Goal: Use online tool/utility: Use online tool/utility

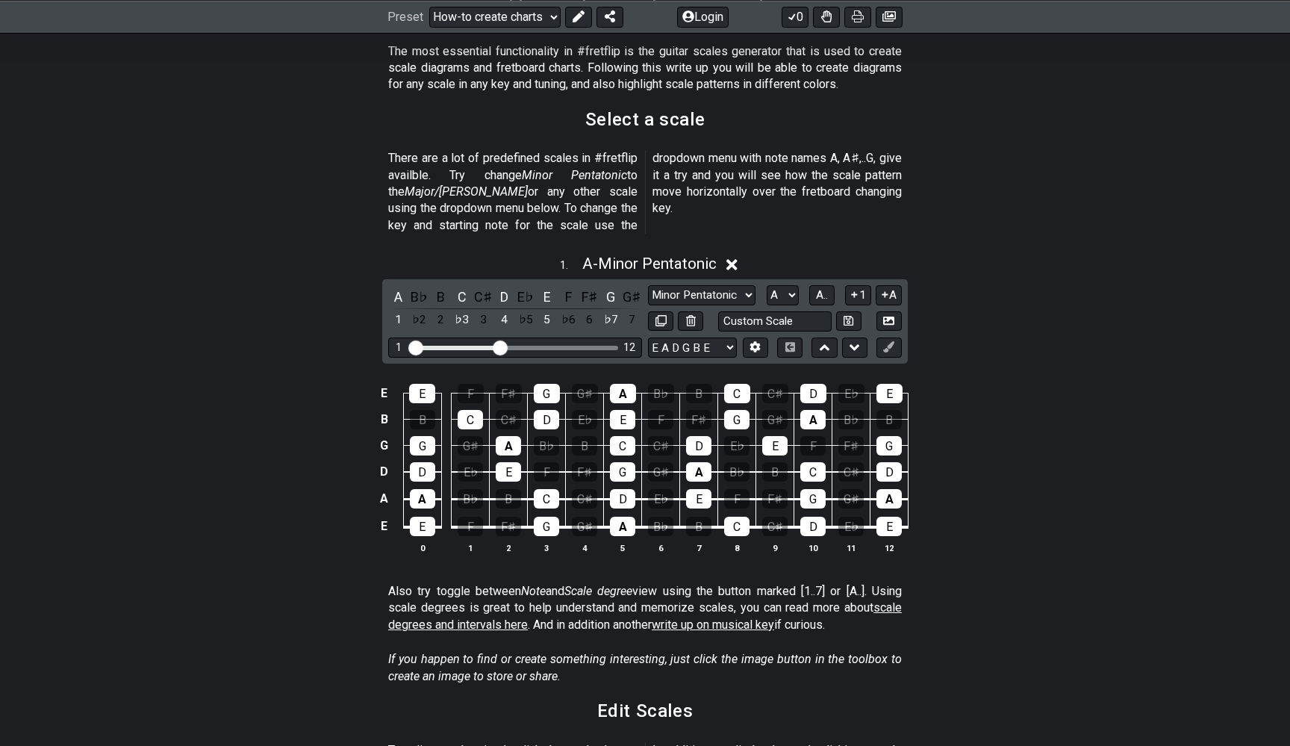
scroll to position [295, 0]
click at [396, 286] on div "A" at bounding box center [397, 296] width 19 height 20
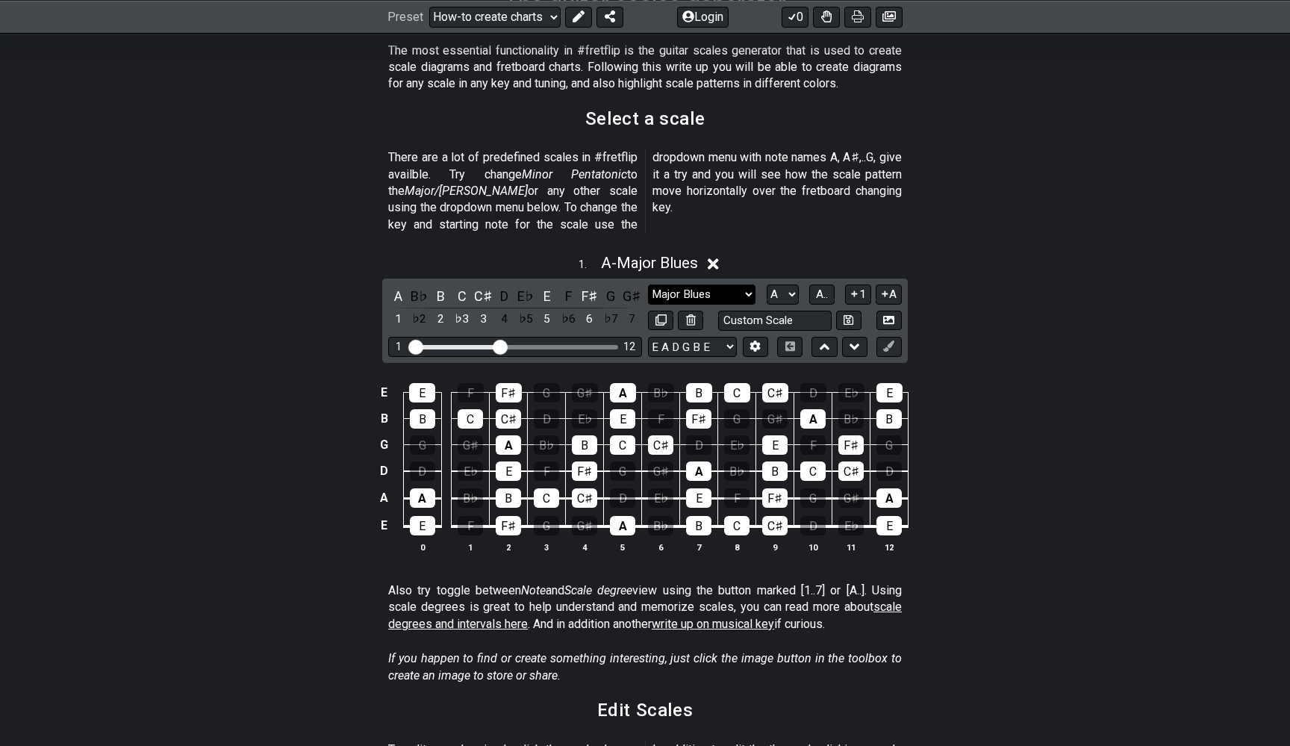
select select "Minor Blues"
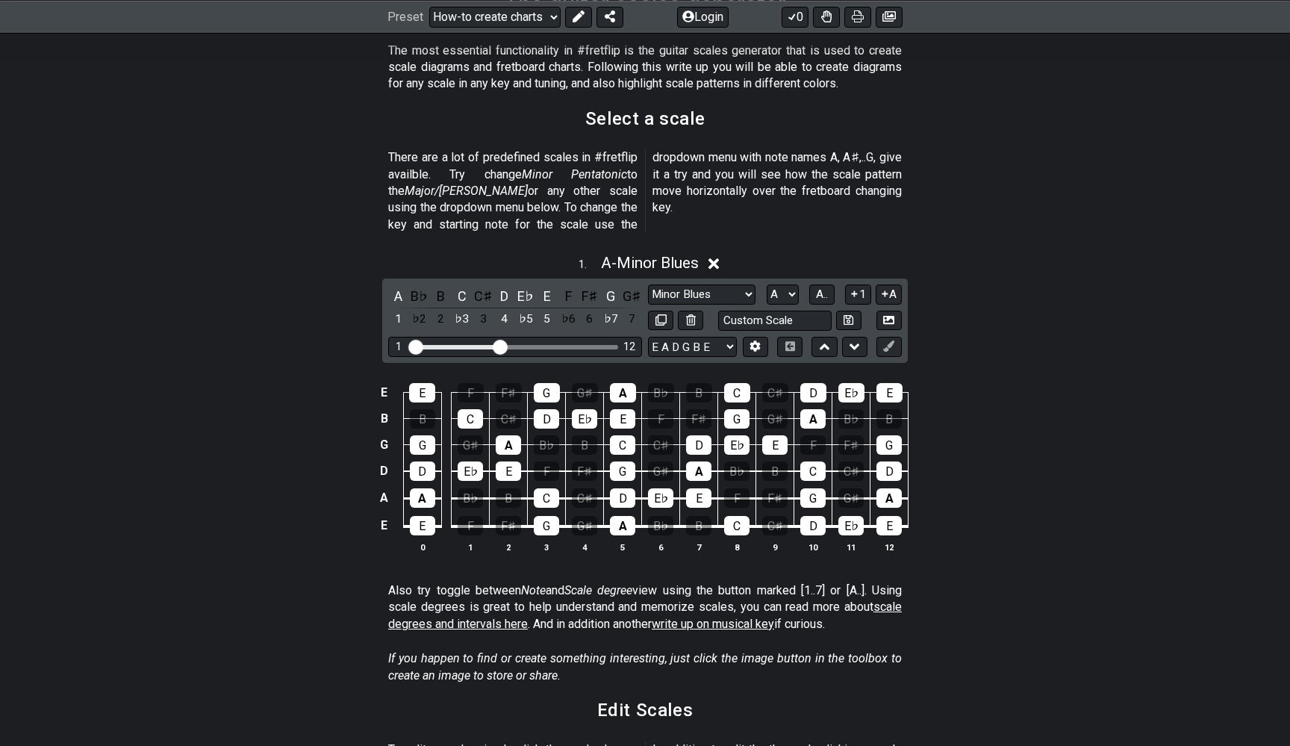
click at [1049, 364] on div "E E F F♯ G G♯ A B♭ B C C♯ D E♭ E B B C C♯ D E♭ E F F♯ G G♯ A B♭ B G G G♯ A B♭ B…" at bounding box center [645, 469] width 1290 height 210
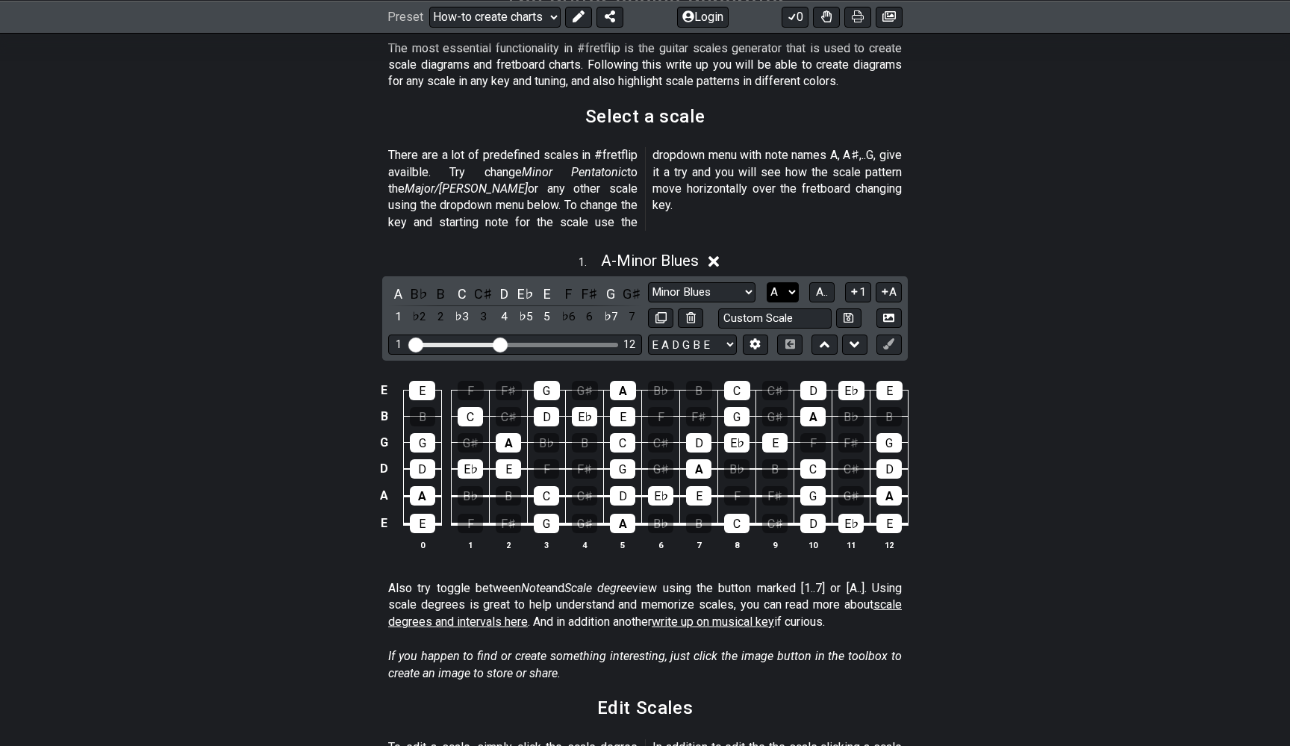
click at [791, 283] on div "Minor Pentatonic New Scale Minor Pentatonic Major Pentatonic Minor Blues Major …" at bounding box center [775, 305] width 254 height 46
click at [826, 285] on span "A.." at bounding box center [822, 291] width 12 height 13
click at [826, 285] on span "1..7" at bounding box center [821, 291] width 18 height 13
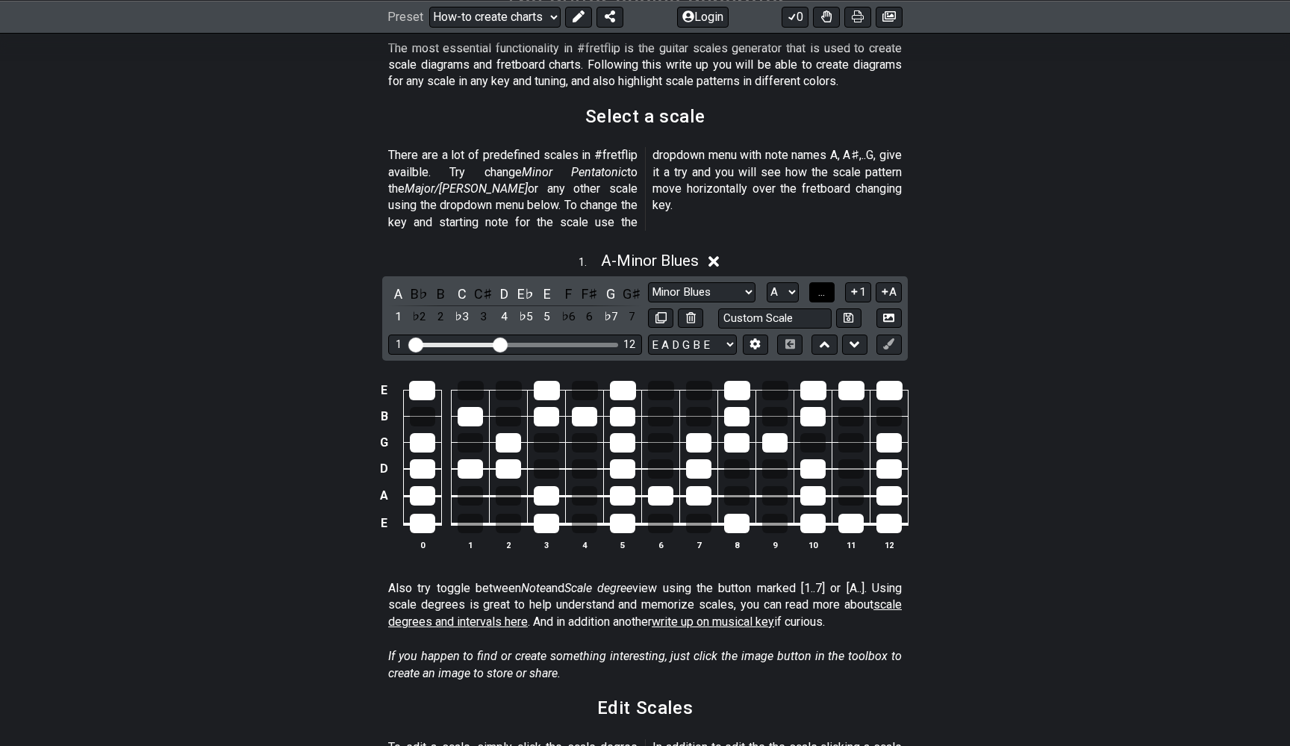
click at [825, 285] on span "..." at bounding box center [821, 291] width 7 height 13
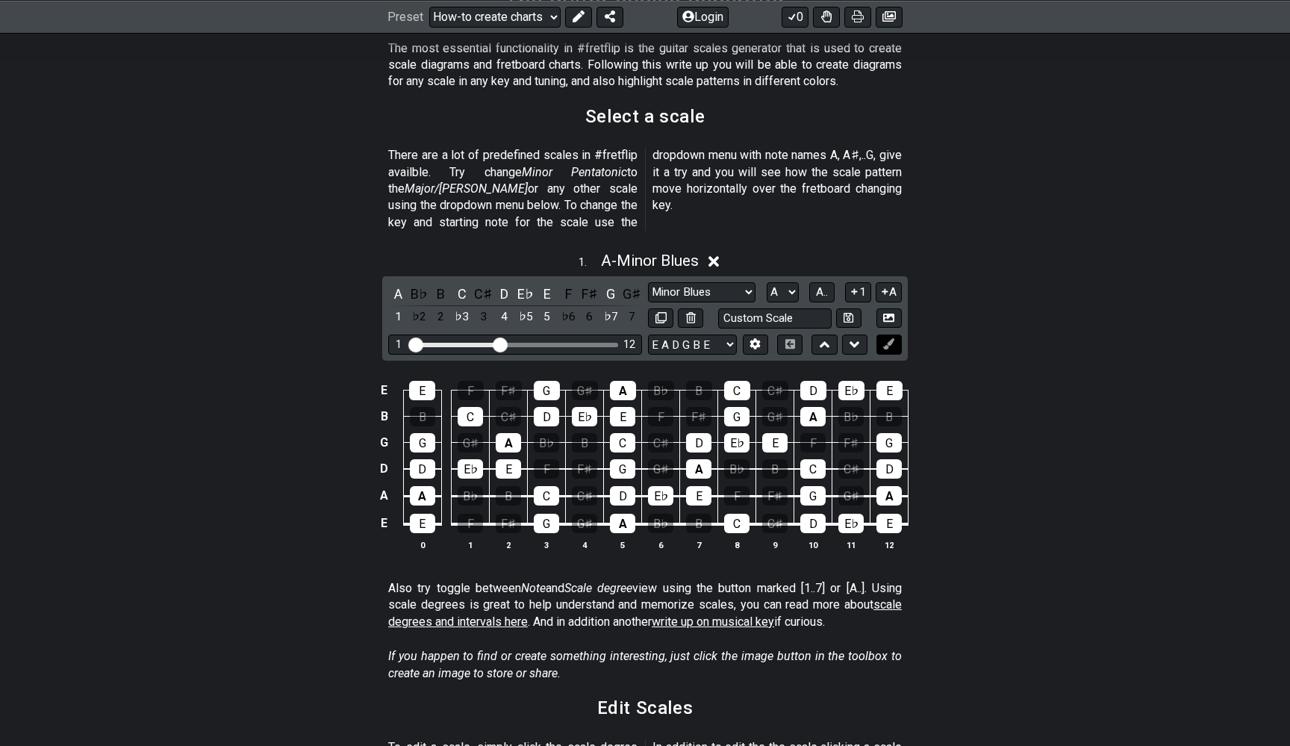
click at [892, 338] on icon at bounding box center [888, 343] width 11 height 11
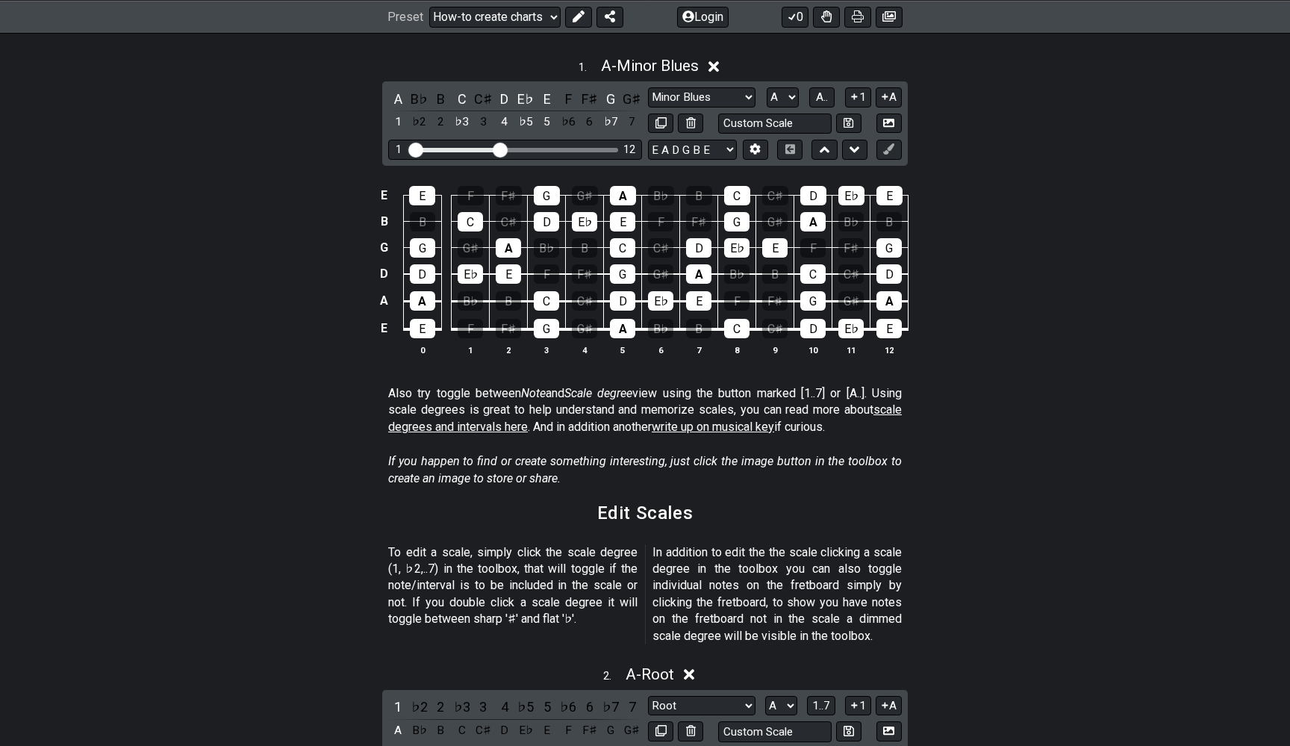
scroll to position [492, 0]
click at [756, 143] on icon at bounding box center [755, 148] width 10 height 11
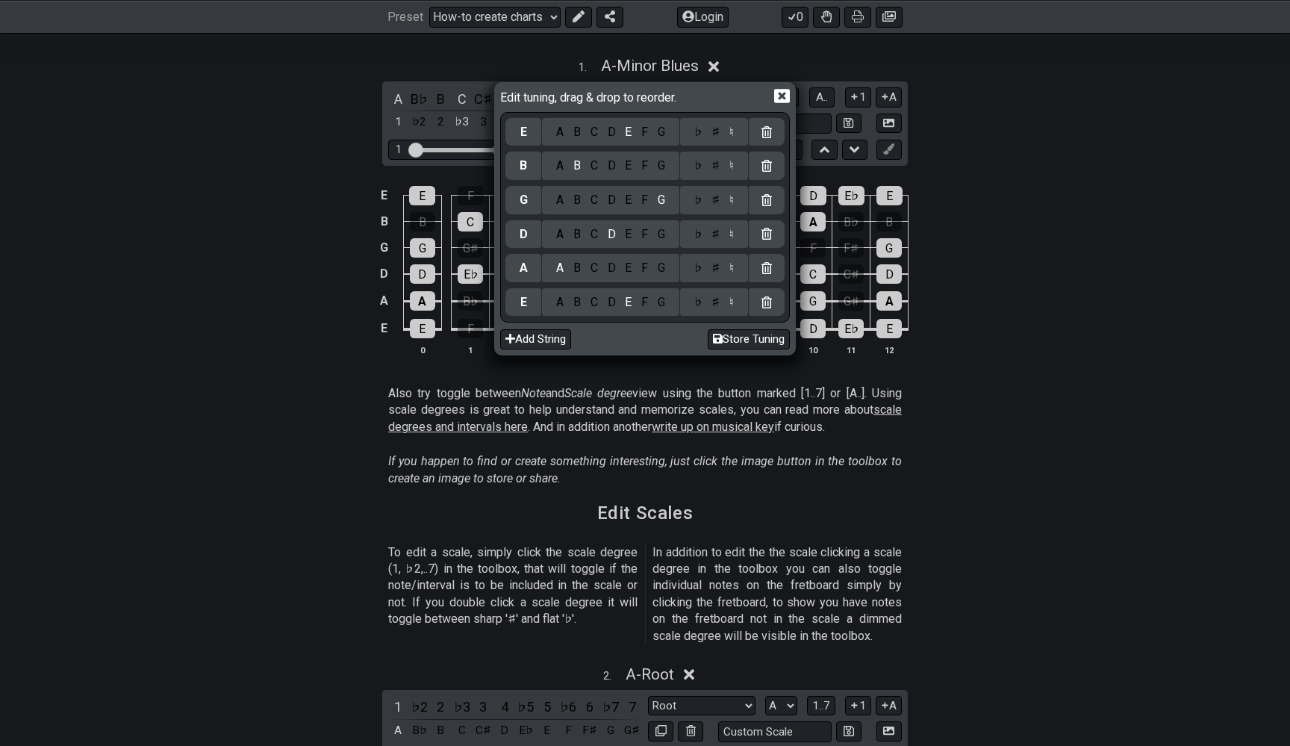
click at [785, 99] on icon at bounding box center [782, 97] width 16 height 14
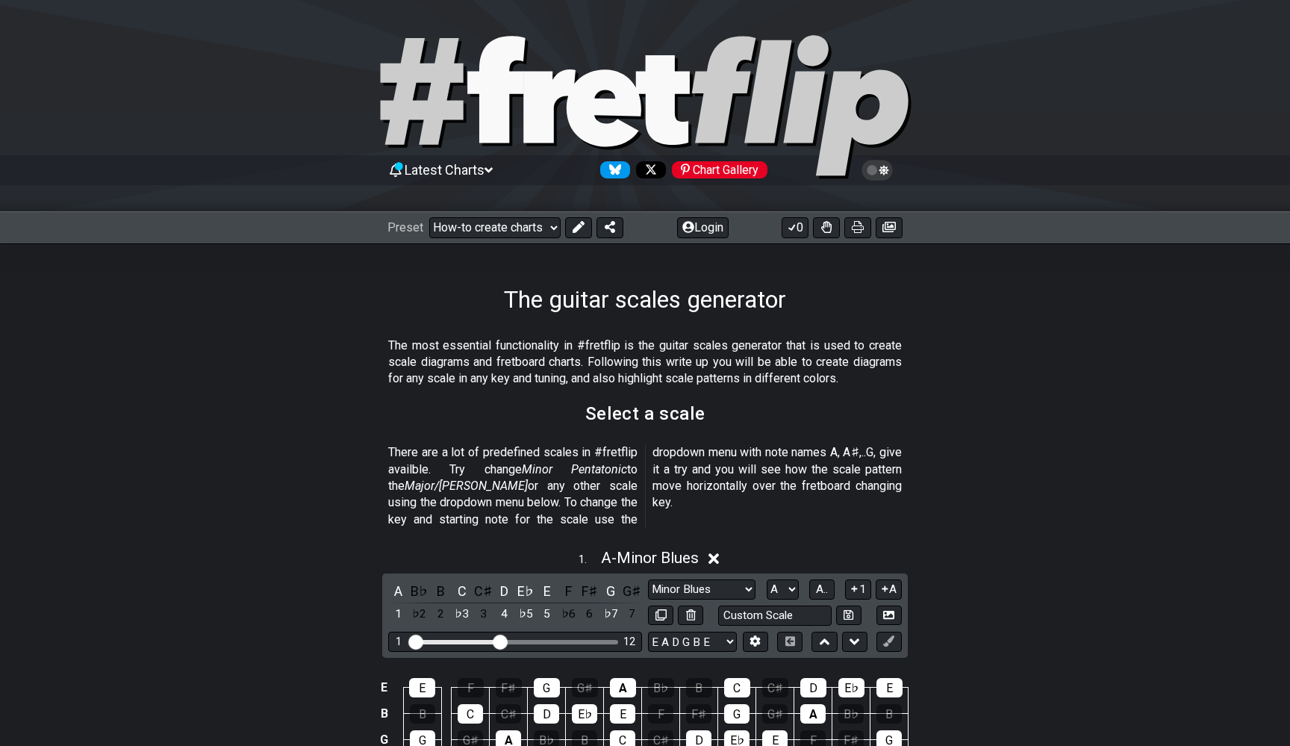
scroll to position [0, 0]
